Goal: Transaction & Acquisition: Book appointment/travel/reservation

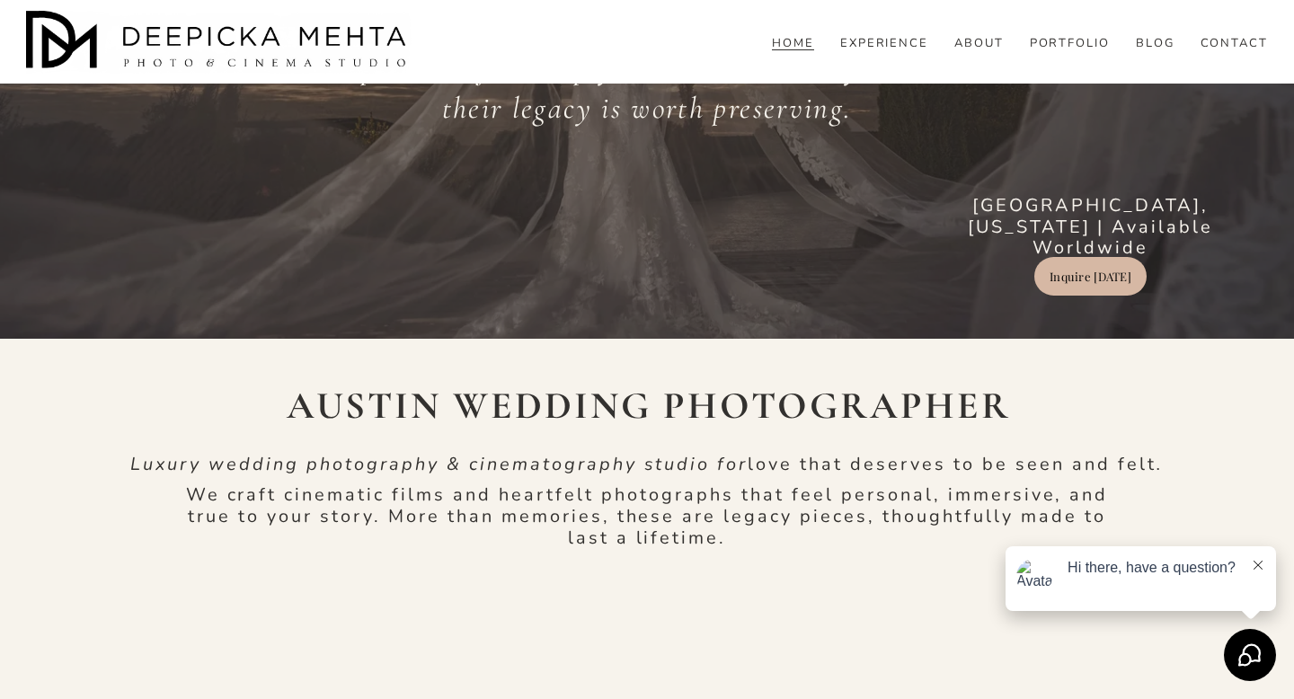
scroll to position [315, 0]
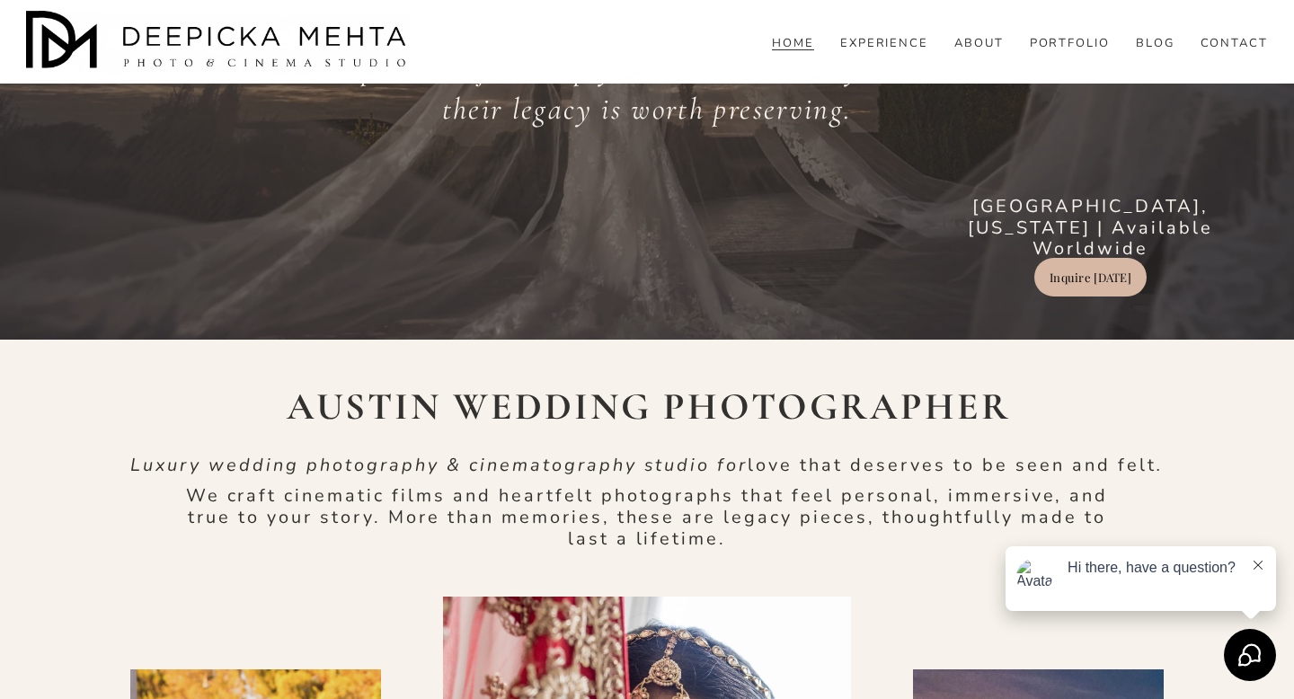
click at [1104, 280] on link "Inquire Today" at bounding box center [1089, 277] width 111 height 39
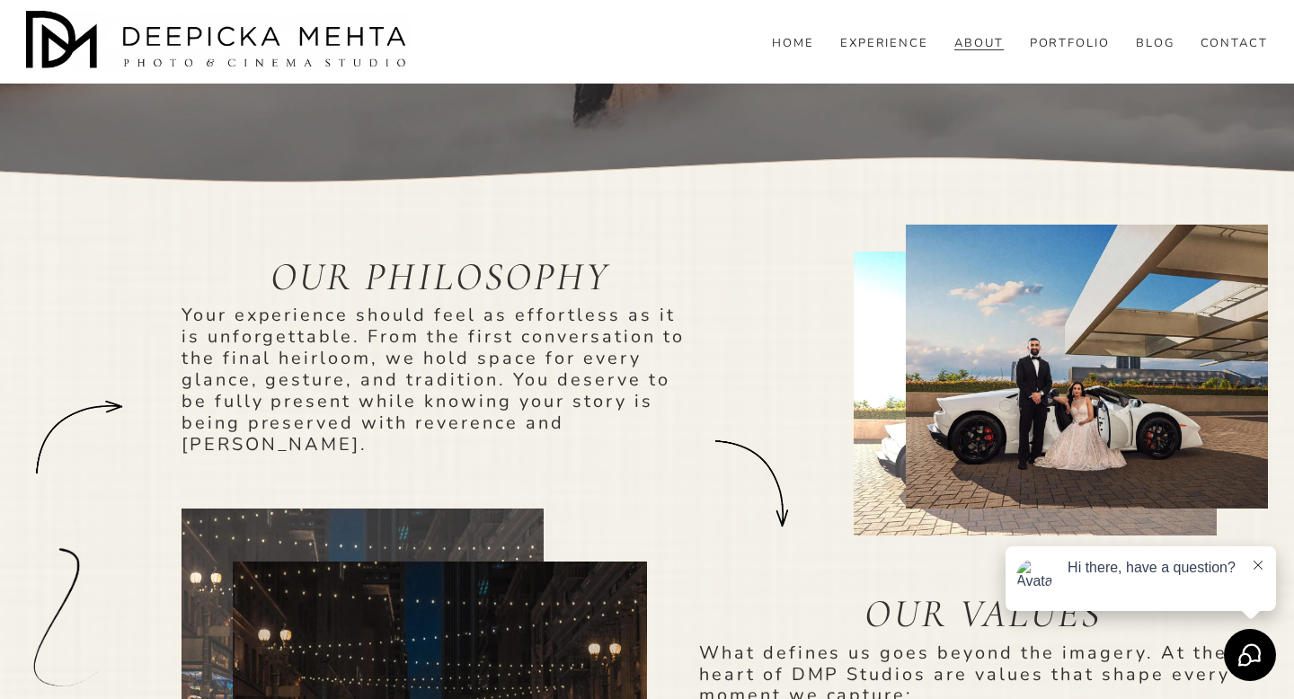
scroll to position [679, 0]
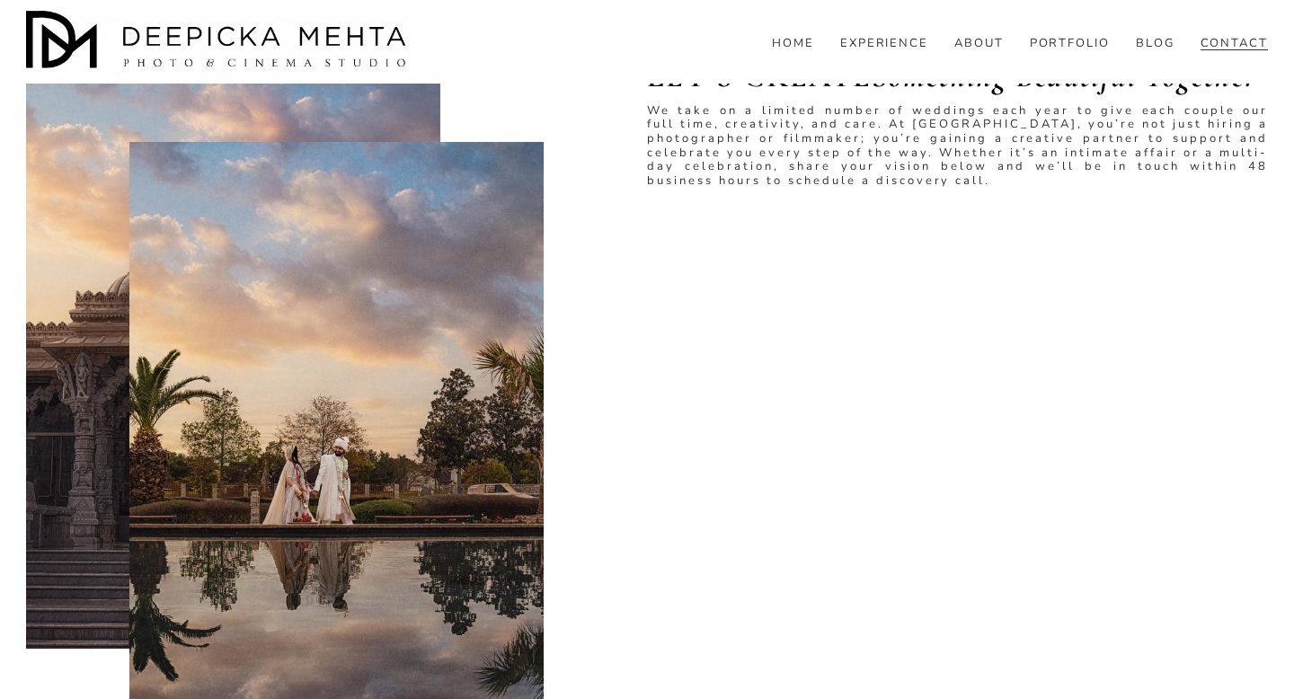
scroll to position [925, 0]
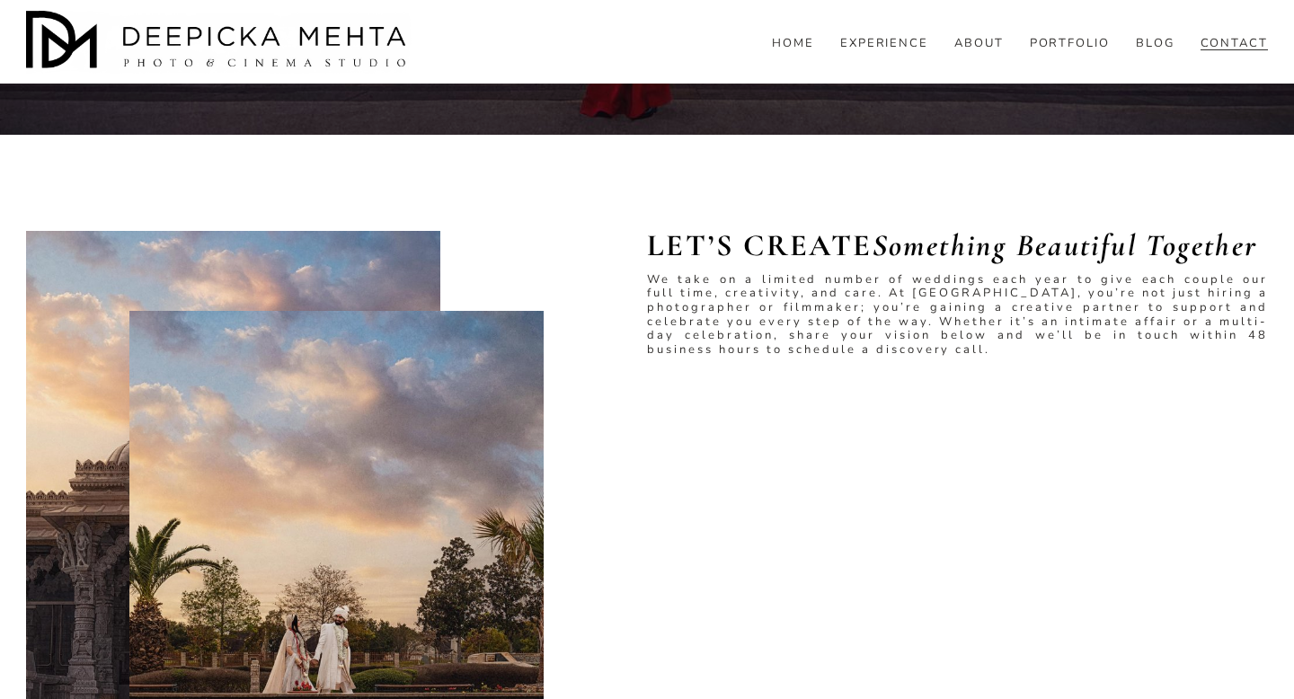
scroll to position [673, 0]
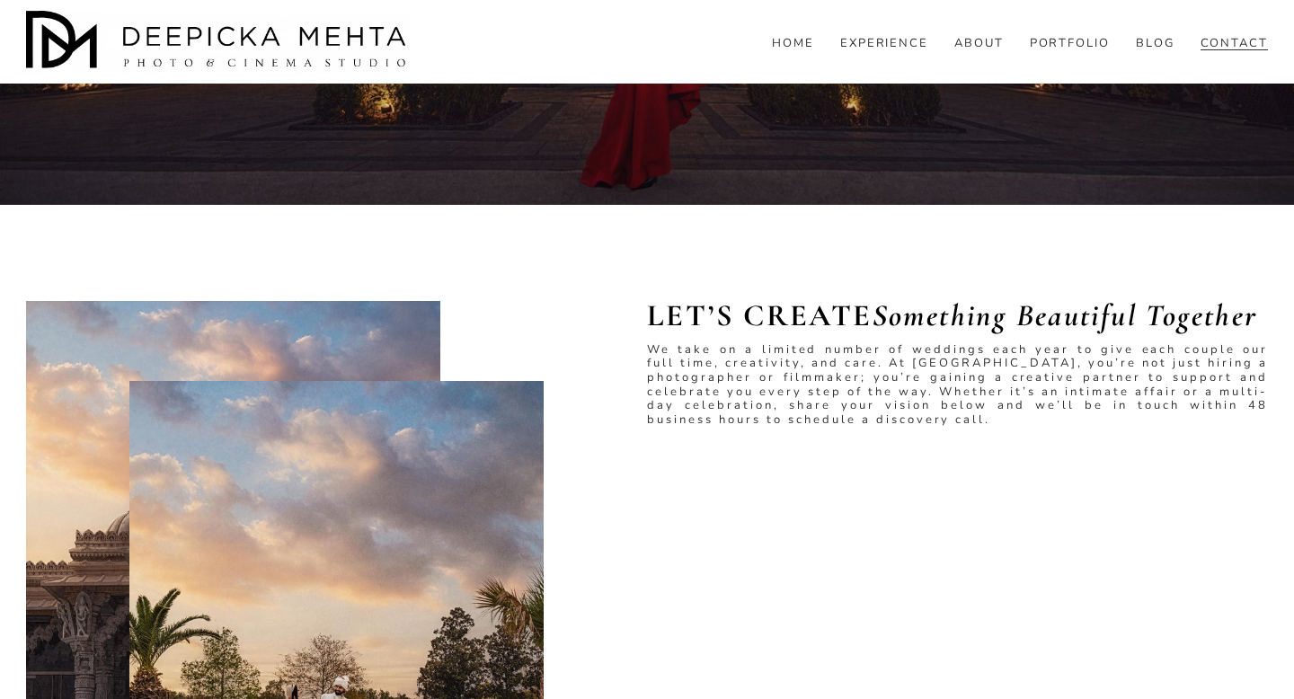
scroll to position [641, 0]
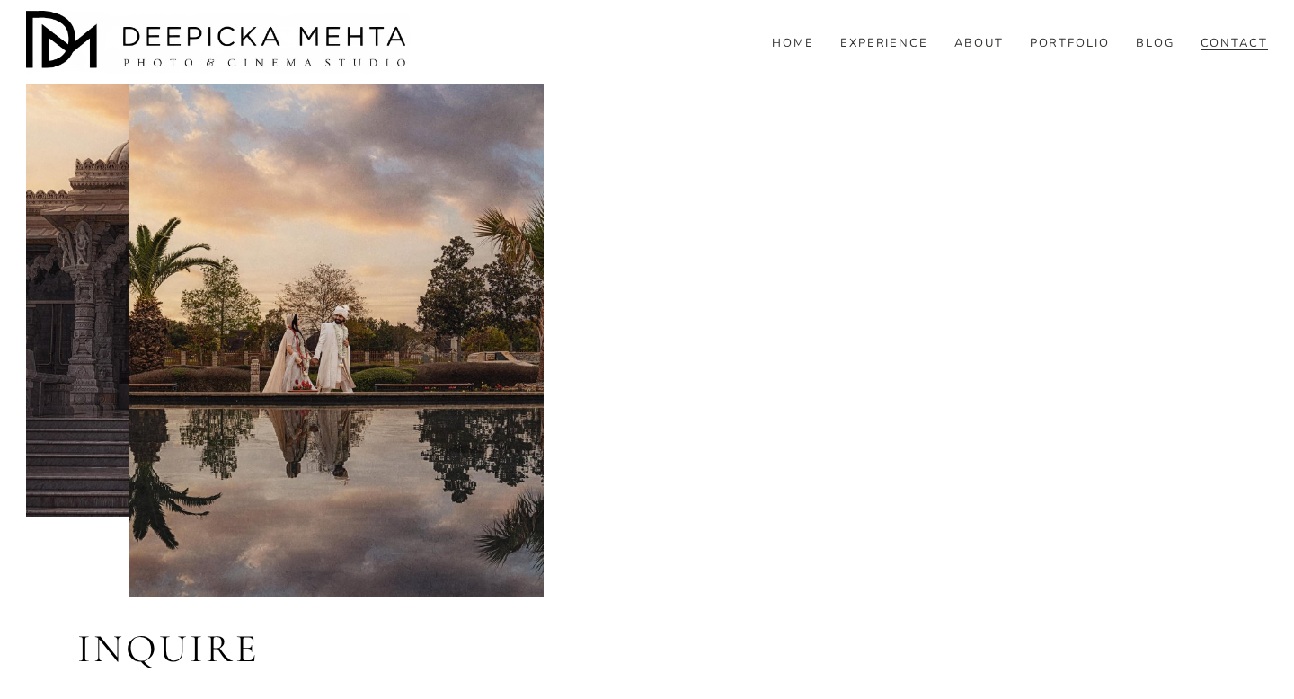
scroll to position [992, 0]
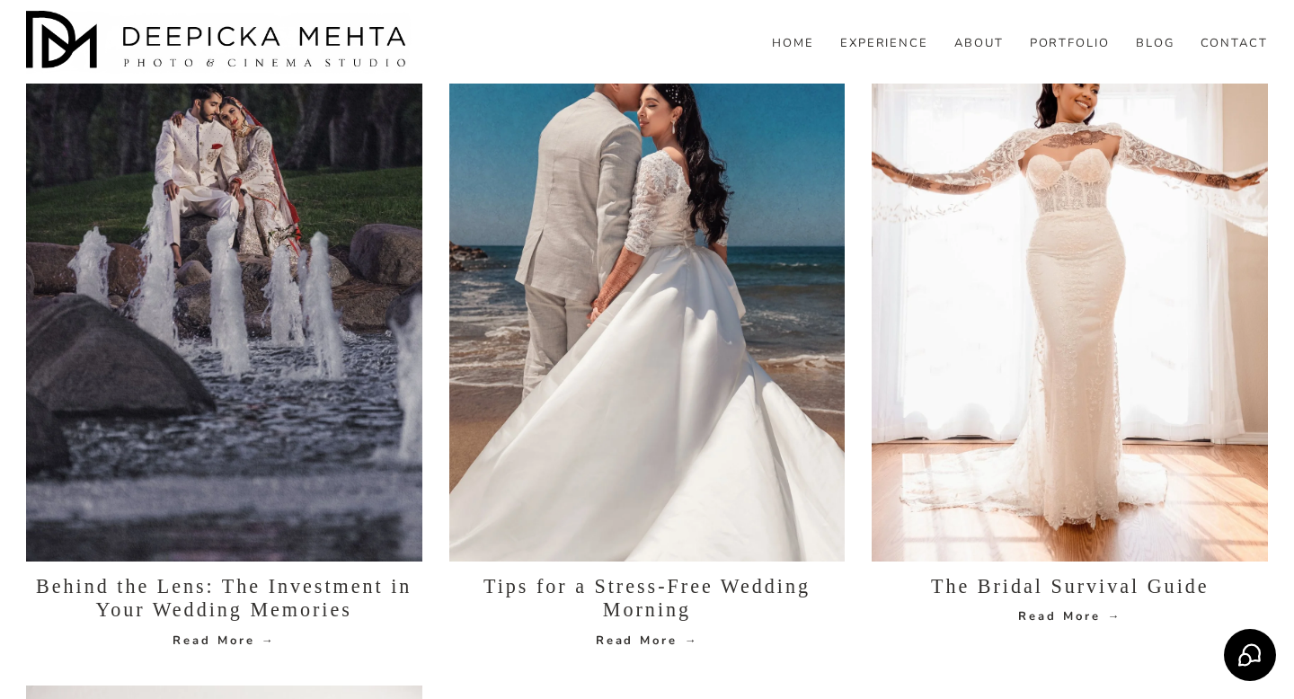
scroll to position [948, 0]
